Goal: Check status: Check status

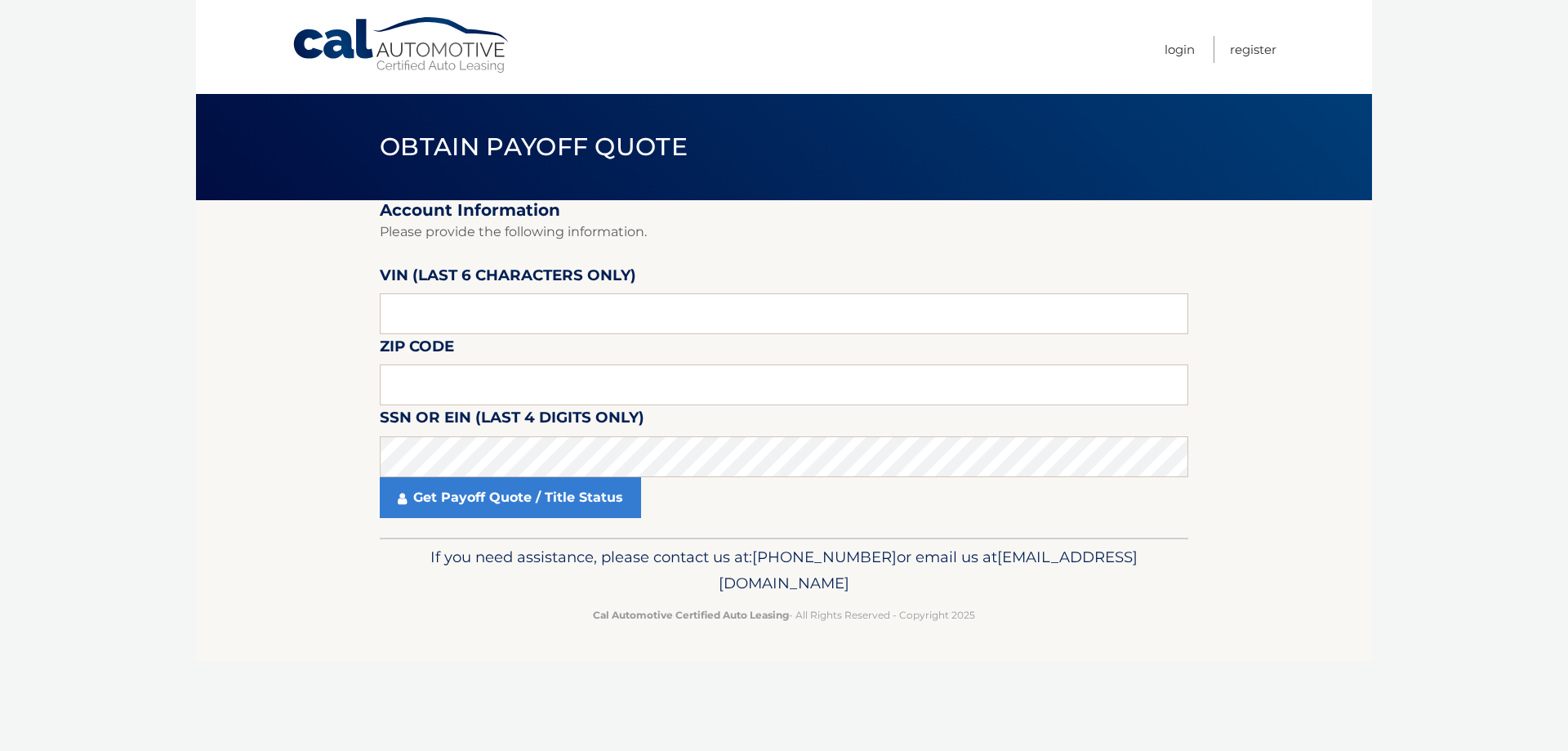
click at [540, 290] on label "VIN (last 6 characters only)" at bounding box center [507, 278] width 257 height 31
click at [531, 299] on input "text" at bounding box center [784, 314] width 809 height 41
type input "528560"
type input "11050"
click at [558, 493] on link "Get Payoff Quote / Title Status" at bounding box center [510, 498] width 262 height 41
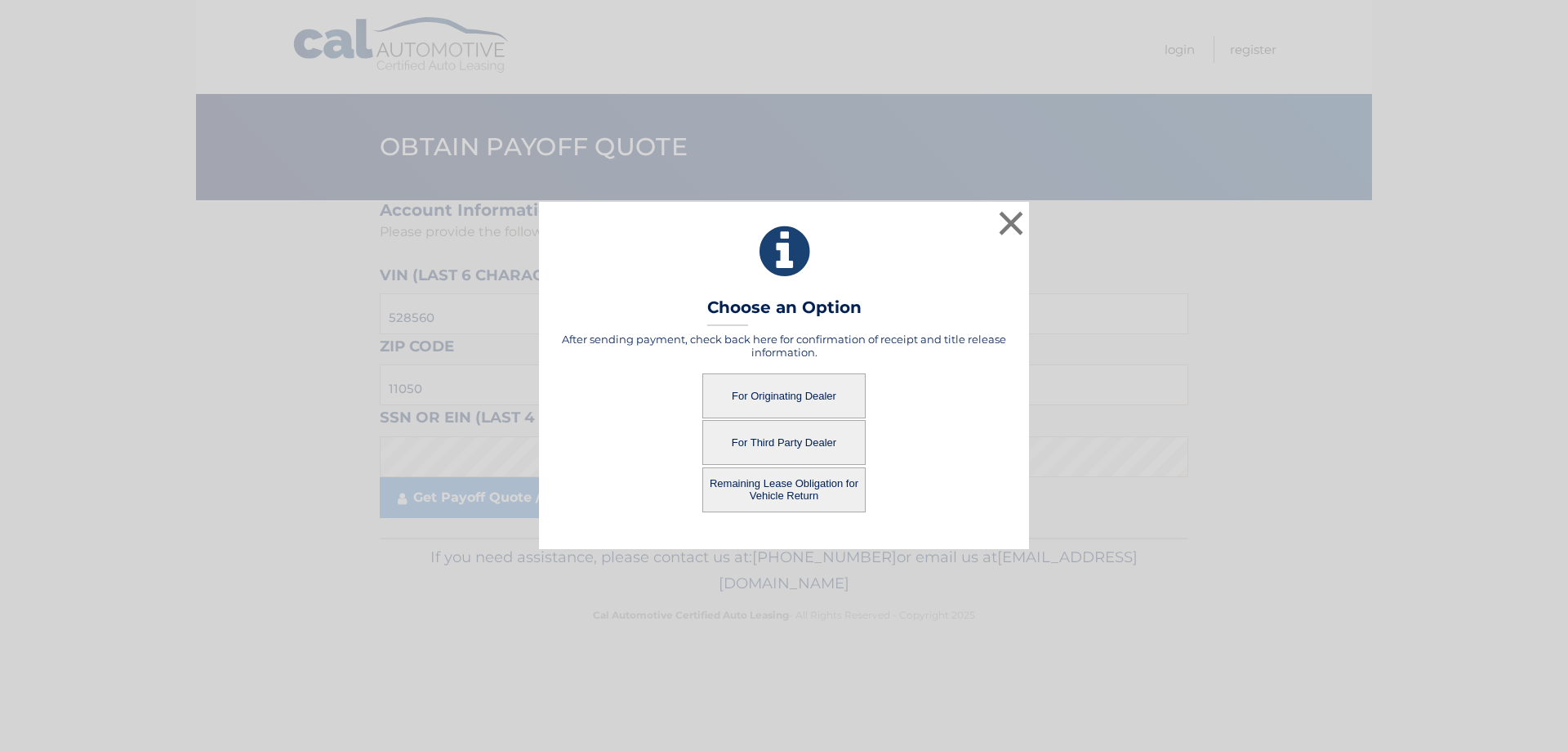
click at [810, 499] on button "Remaining Lease Obligation for Vehicle Return" at bounding box center [784, 489] width 163 height 45
